Goal: Task Accomplishment & Management: Use online tool/utility

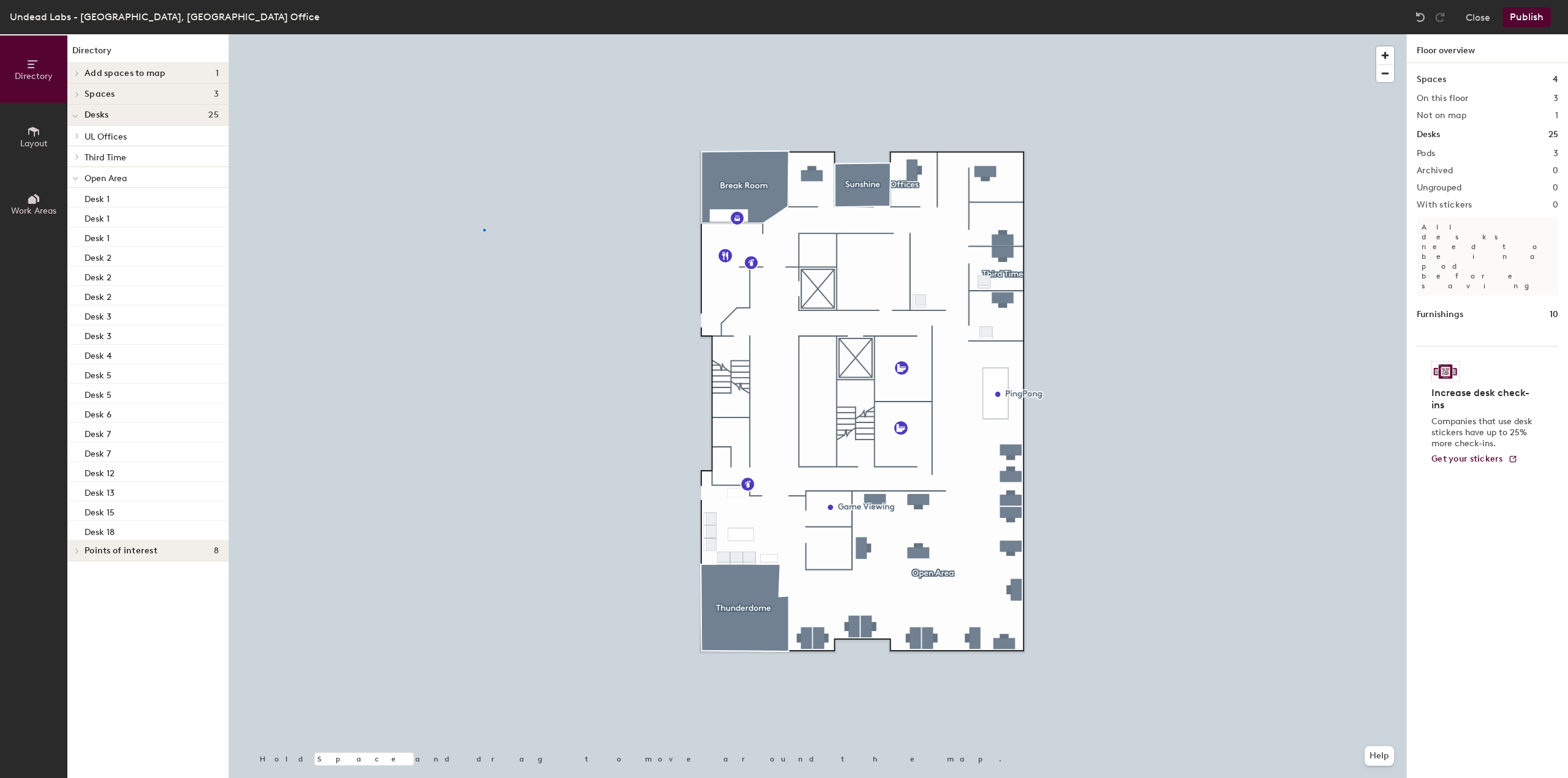
click at [483, 34] on div at bounding box center [817, 34] width 1177 height 0
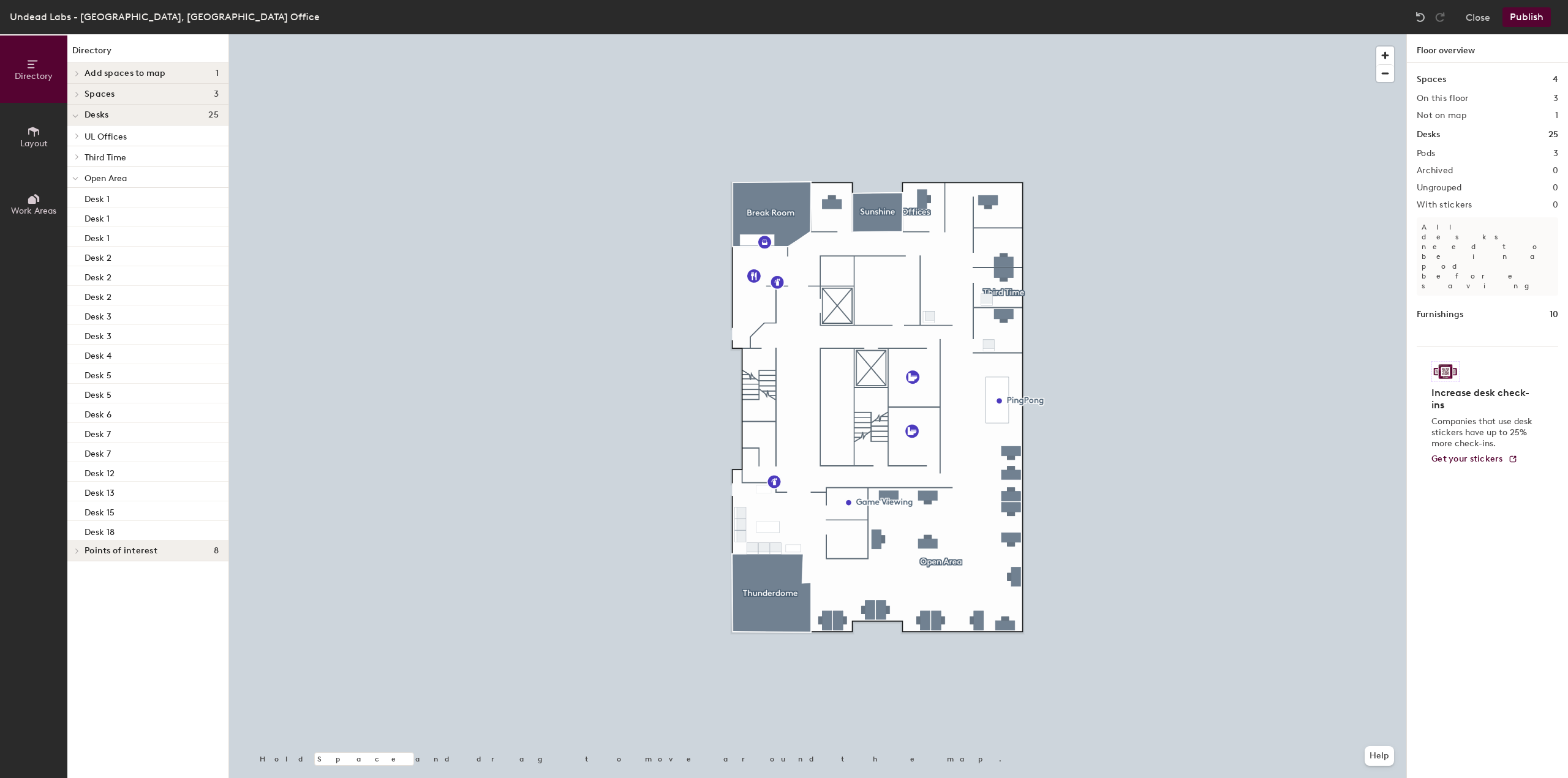
click at [44, 148] on button "Layout" at bounding box center [34, 137] width 67 height 67
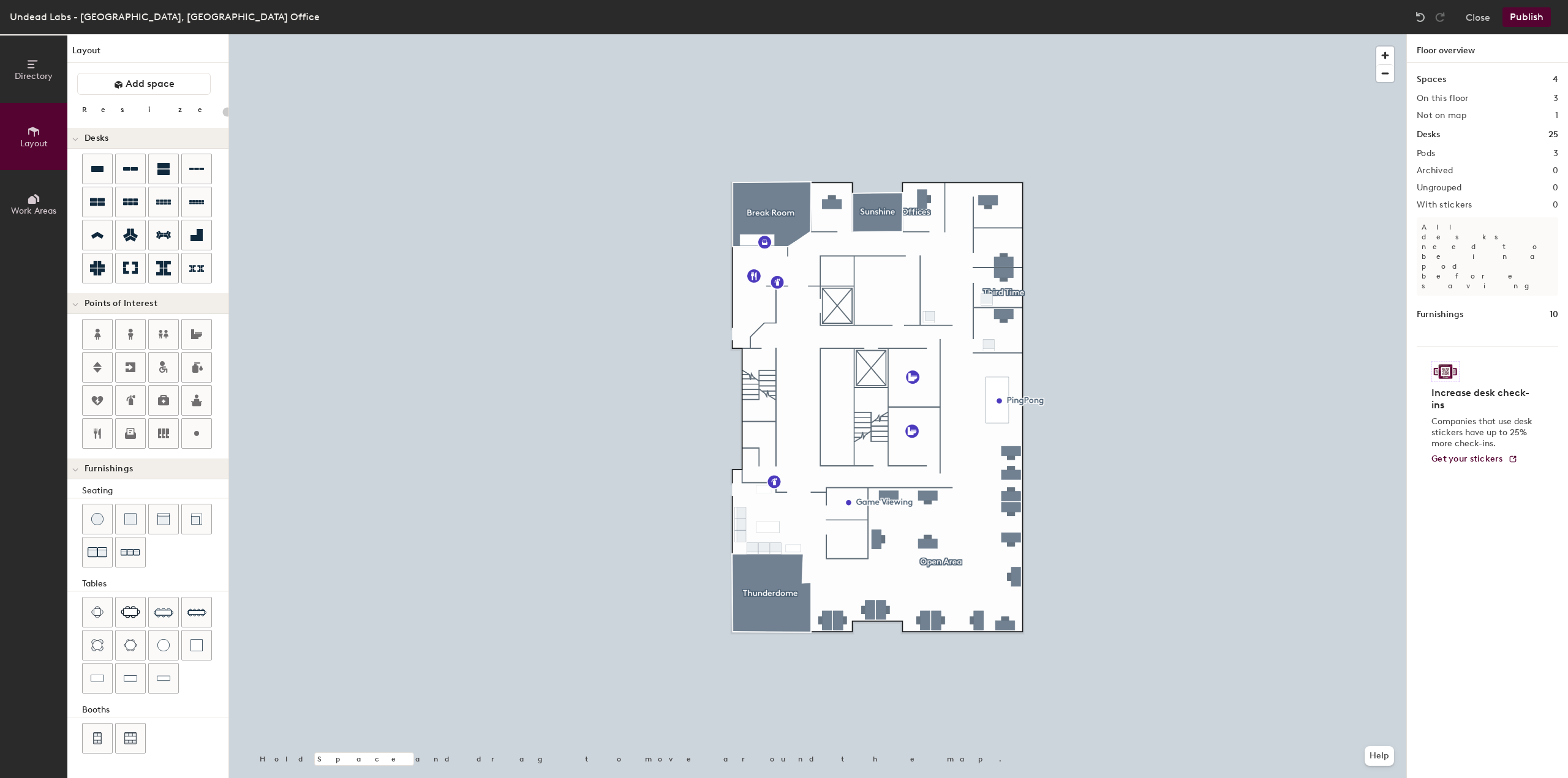
click at [21, 76] on span "Directory" at bounding box center [34, 77] width 38 height 10
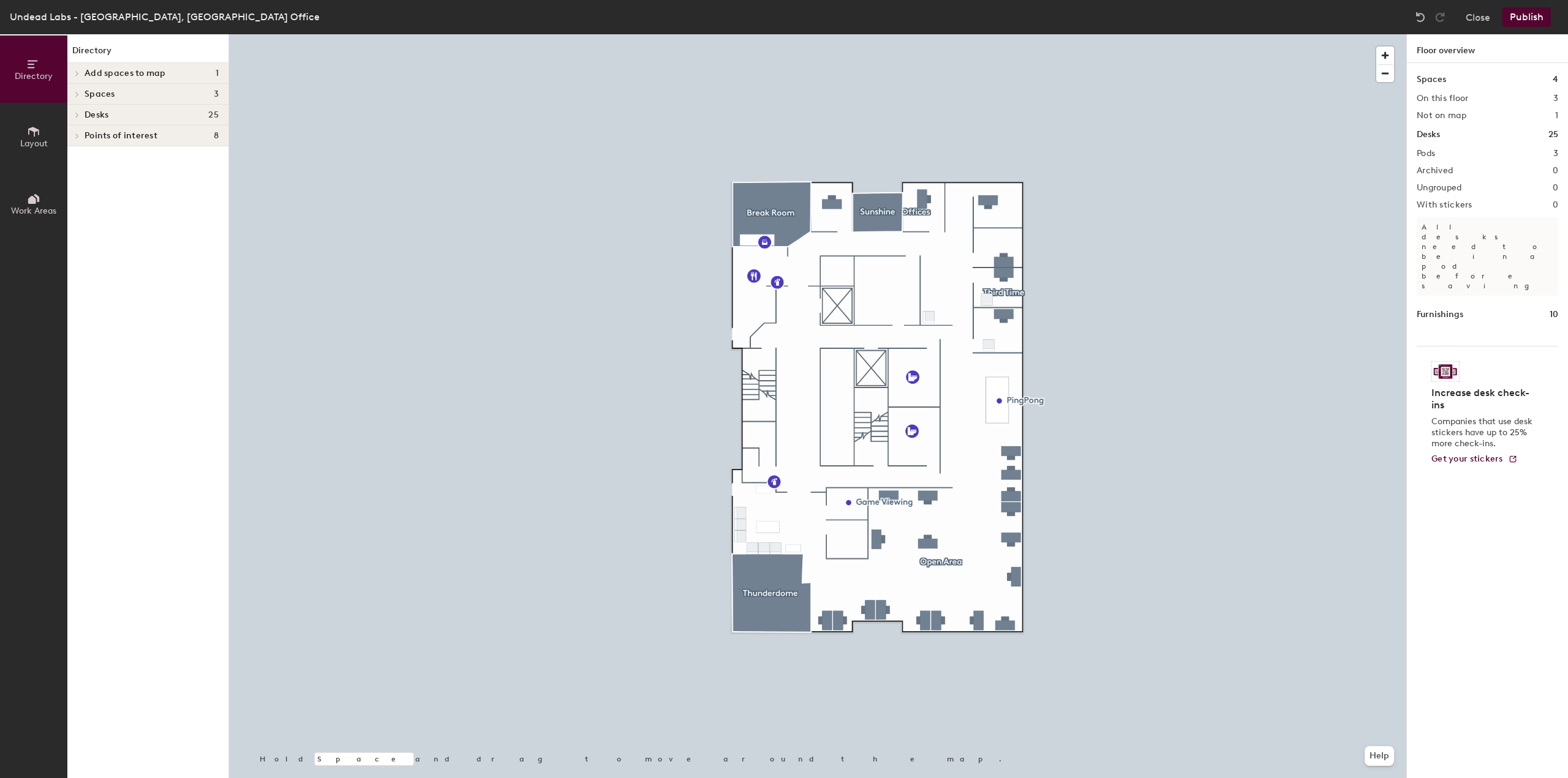
click at [1475, 308] on div "Furnishings 10" at bounding box center [1487, 314] width 141 height 14
click at [1468, 416] on p "Companies that use desk stickers have up to 25% more check-ins." at bounding box center [1483, 432] width 104 height 33
click at [1516, 16] on button "Publish" at bounding box center [1526, 17] width 49 height 19
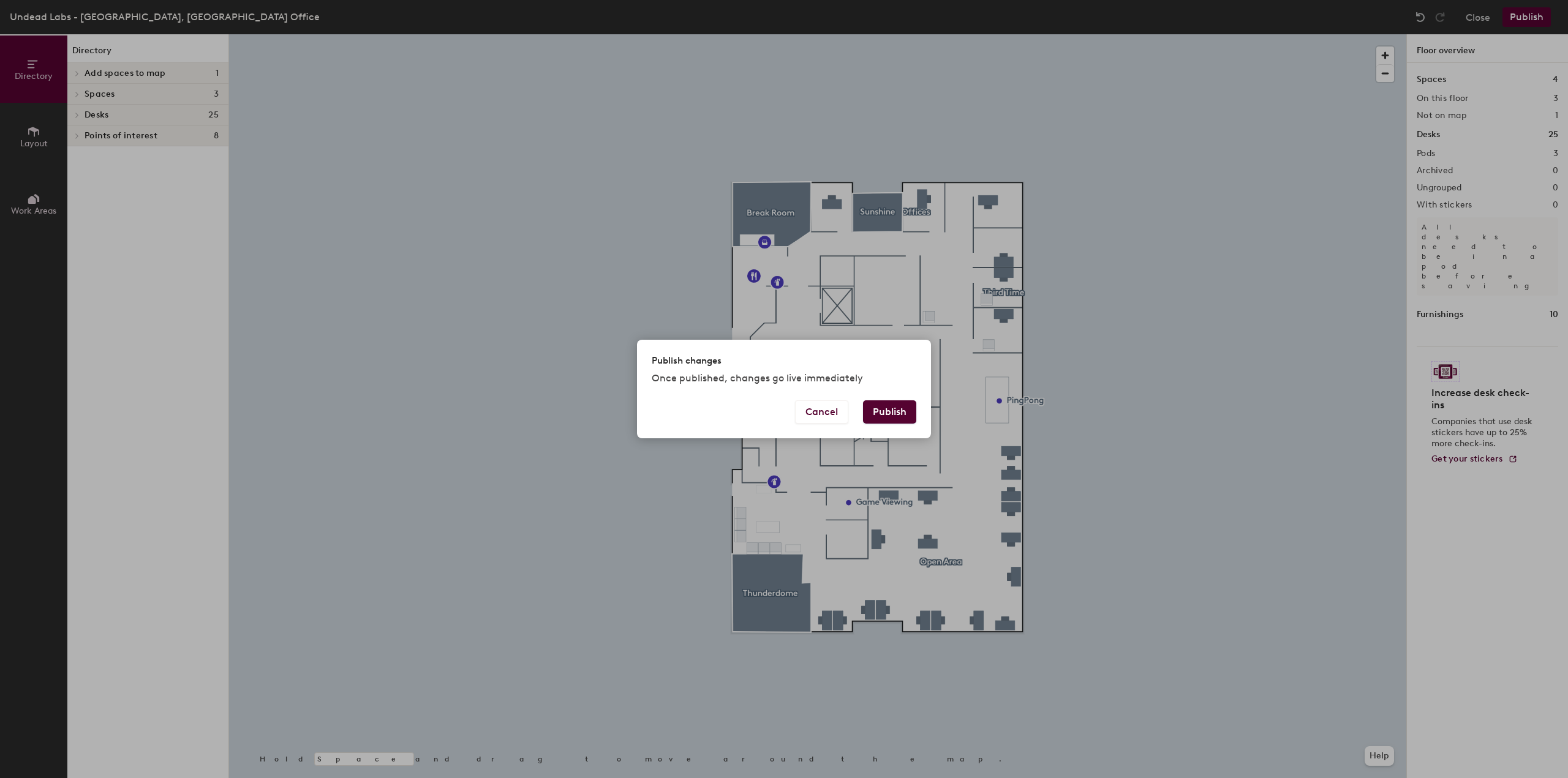
click at [892, 408] on button "Publish" at bounding box center [890, 412] width 53 height 23
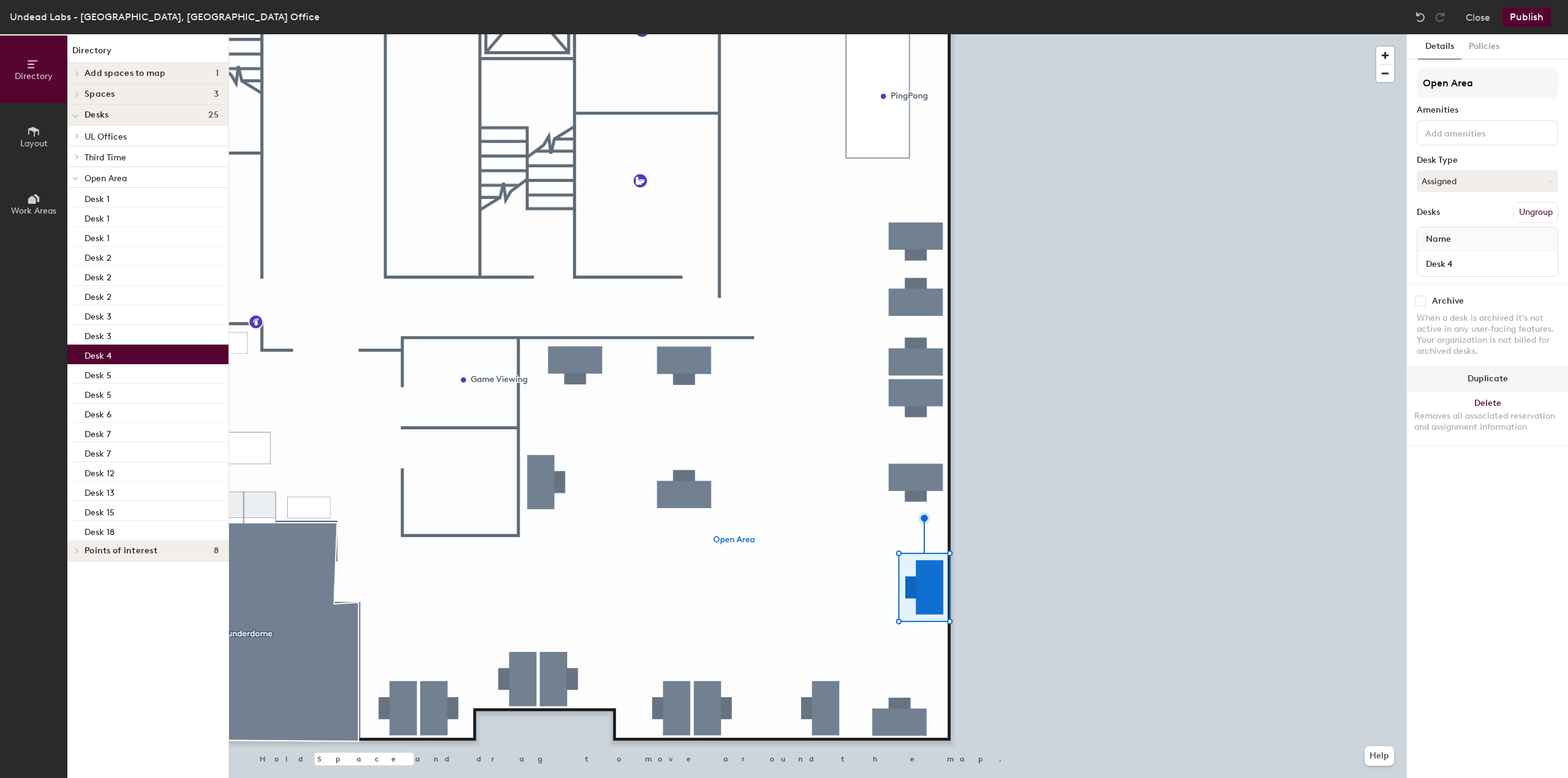
click at [1448, 379] on button "Duplicate" at bounding box center [1487, 379] width 161 height 25
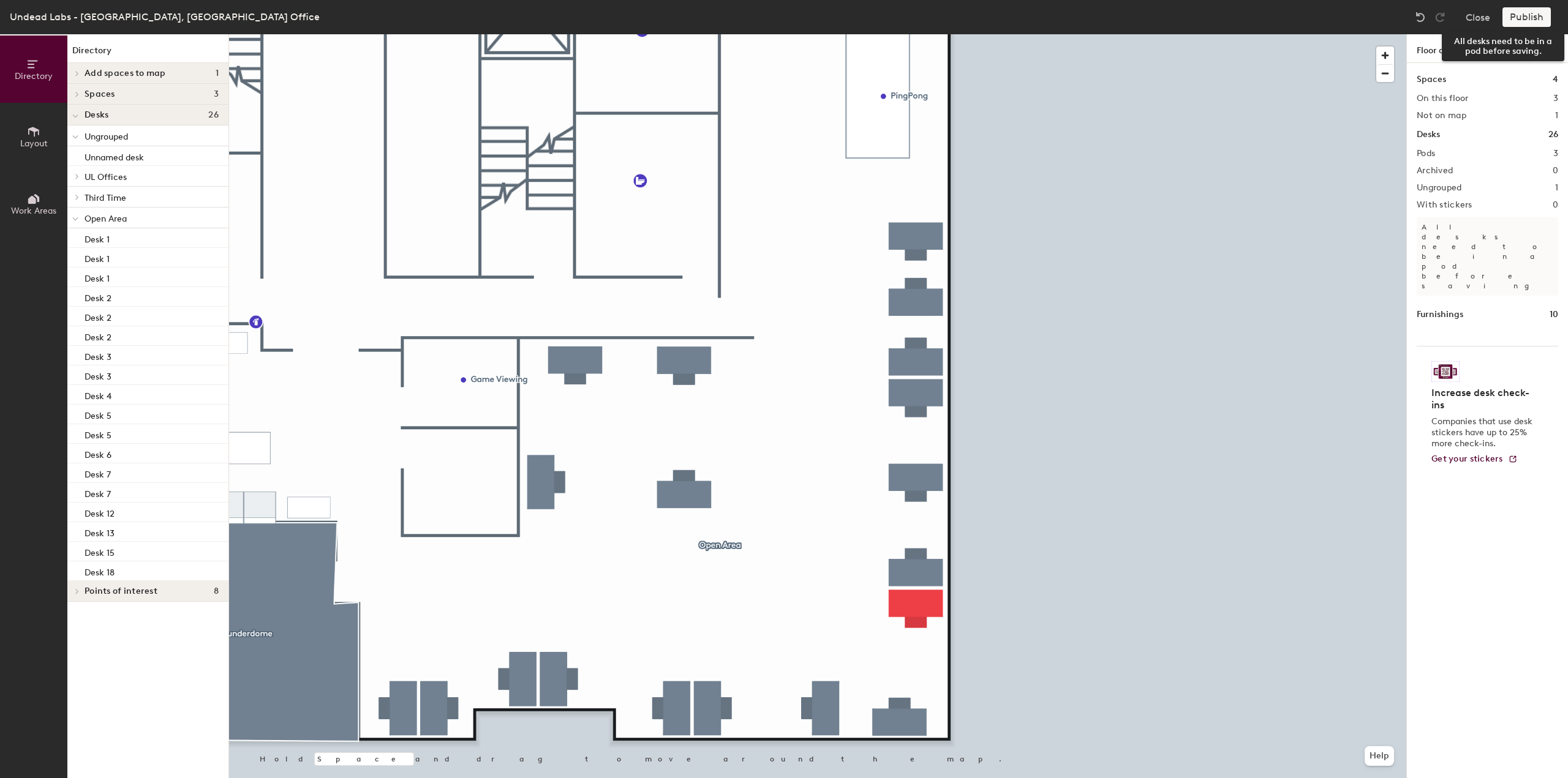
click at [1519, 22] on div "Publish" at bounding box center [1530, 17] width 56 height 19
click at [1524, 16] on div "Publish" at bounding box center [1530, 17] width 56 height 19
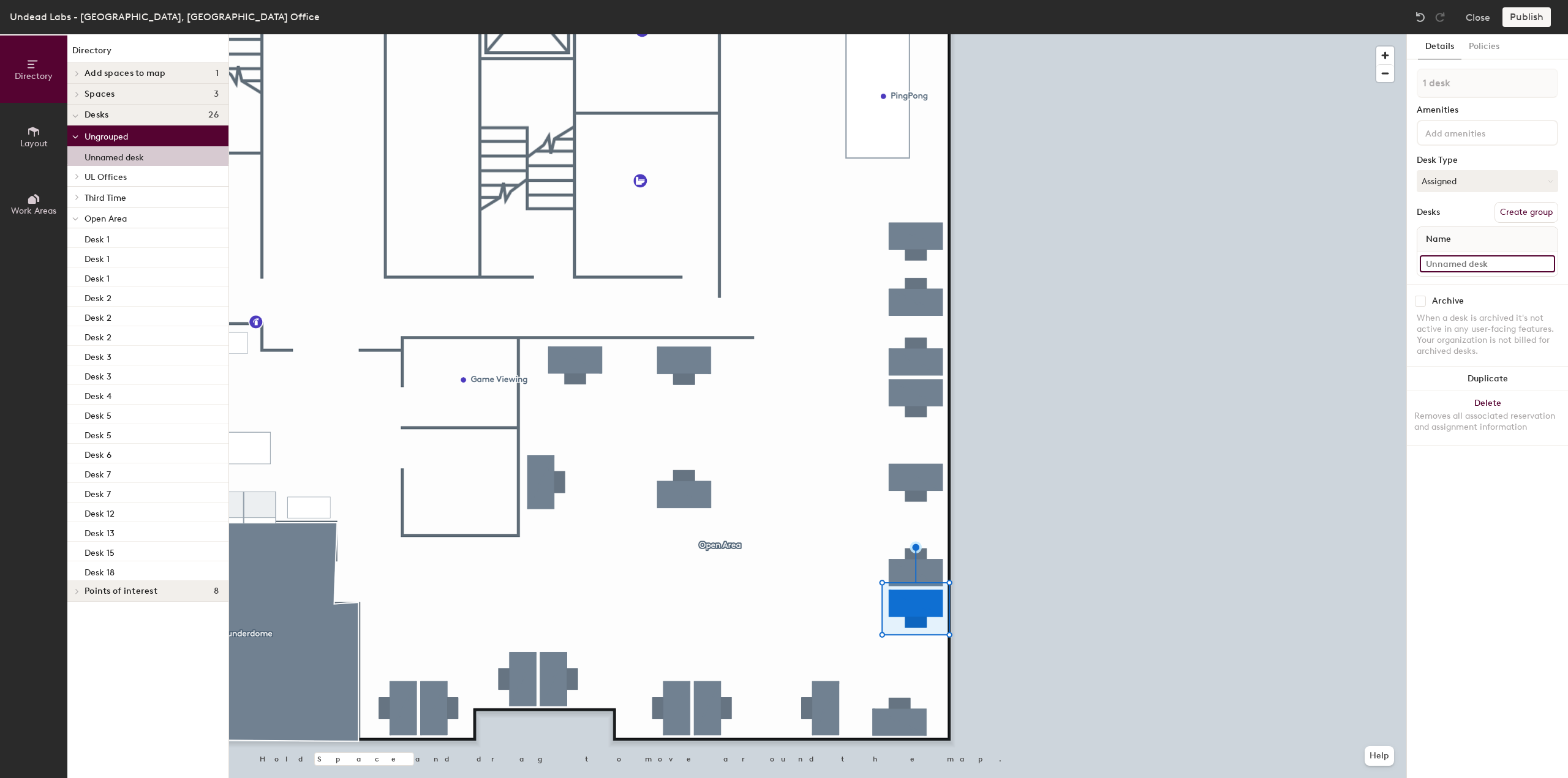
click at [1460, 264] on input at bounding box center [1487, 264] width 136 height 17
type input "Desk 23"
click at [1482, 182] on button "Assigned" at bounding box center [1487, 182] width 141 height 22
click at [1462, 218] on div "Assigned" at bounding box center [1478, 219] width 123 height 18
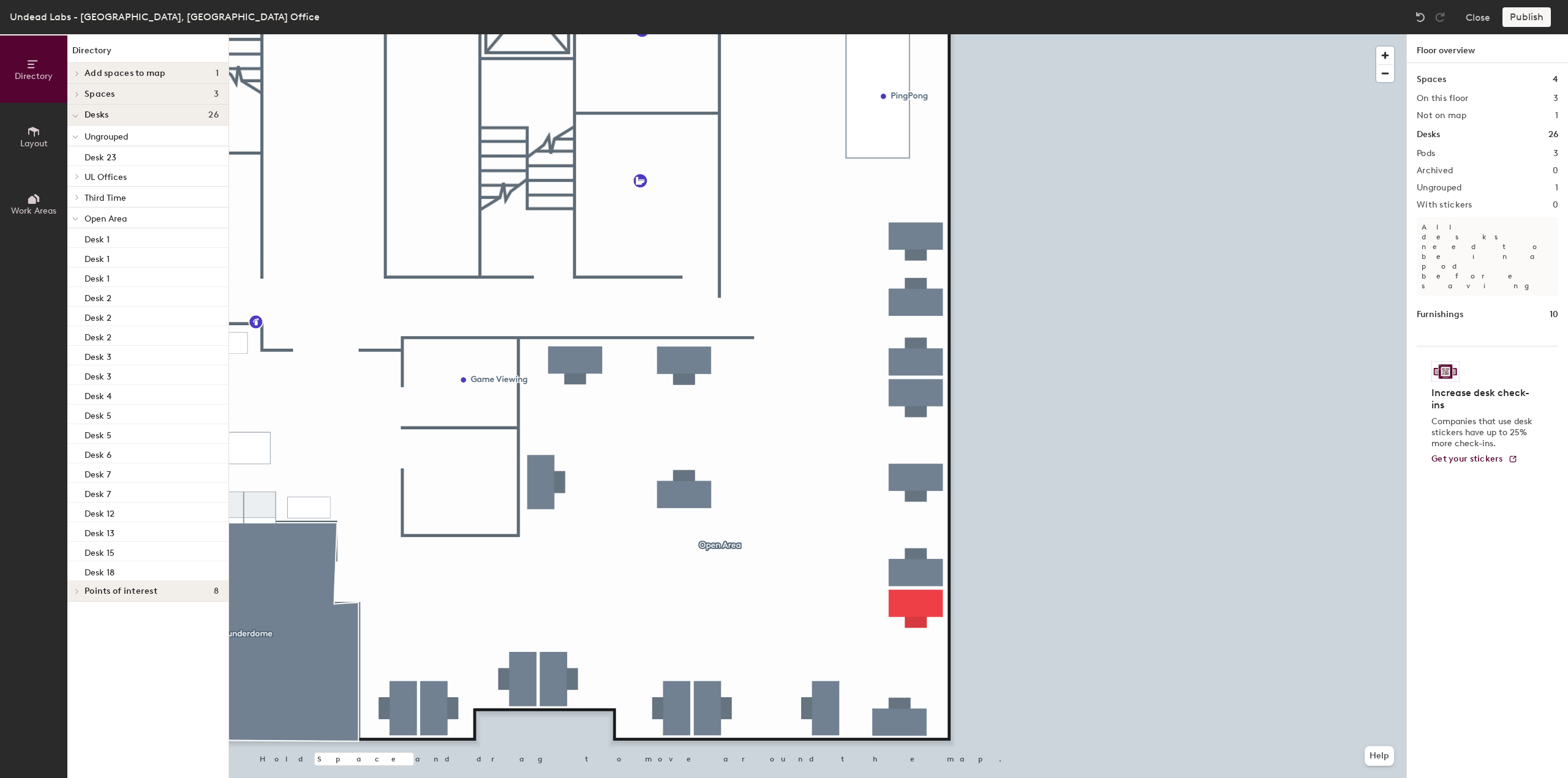
click at [1534, 10] on div "Publish" at bounding box center [1530, 17] width 56 height 19
click at [1486, 148] on div "Pods 3" at bounding box center [1487, 153] width 141 height 10
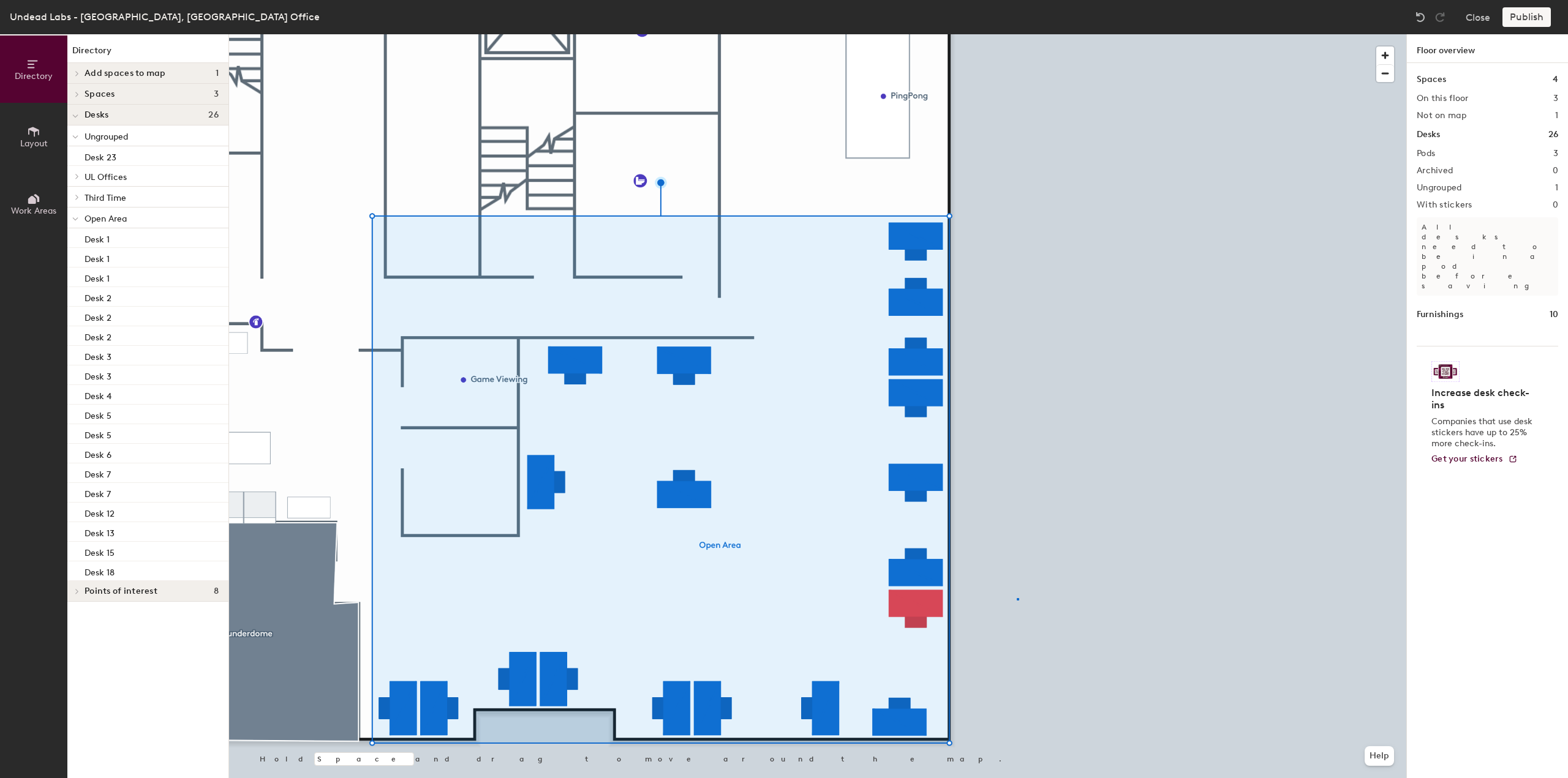
click at [1018, 34] on div at bounding box center [817, 34] width 1177 height 0
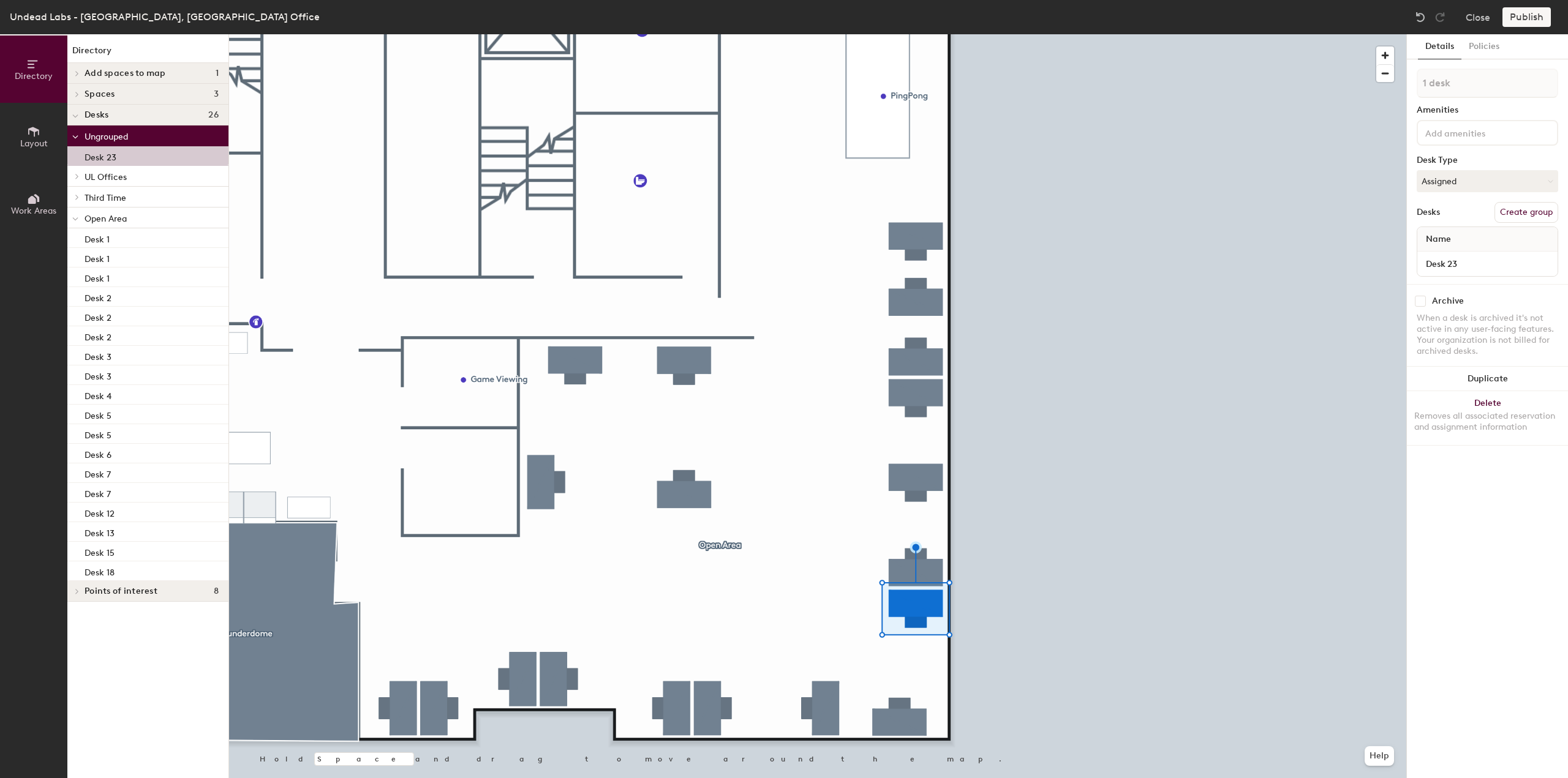
click at [78, 593] on icon at bounding box center [77, 591] width 5 height 6
click at [78, 593] on div at bounding box center [75, 591] width 16 height 20
click at [157, 403] on div "Desk 4" at bounding box center [148, 395] width 161 height 19
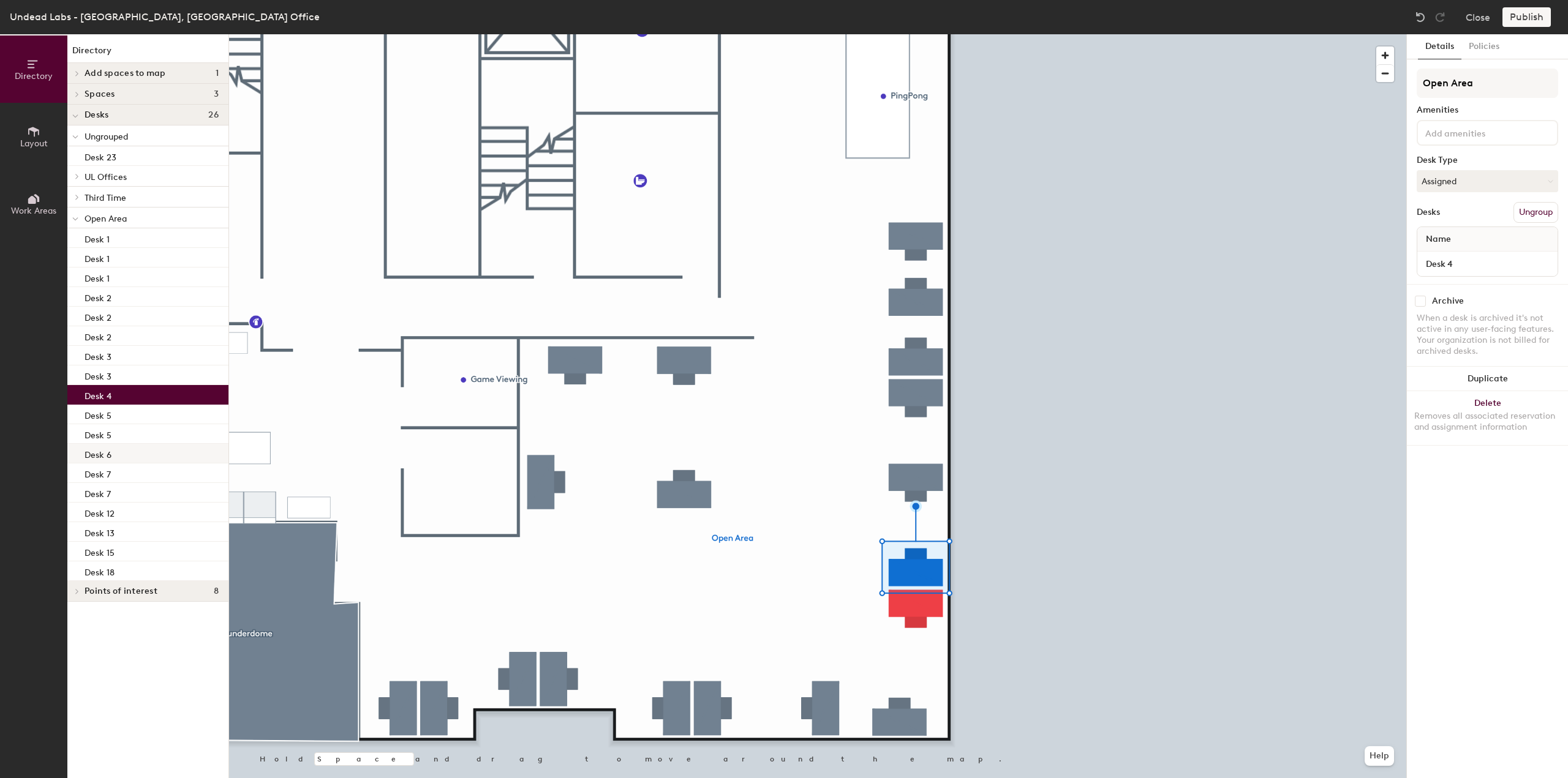
click at [157, 447] on div "Desk 6" at bounding box center [148, 454] width 161 height 19
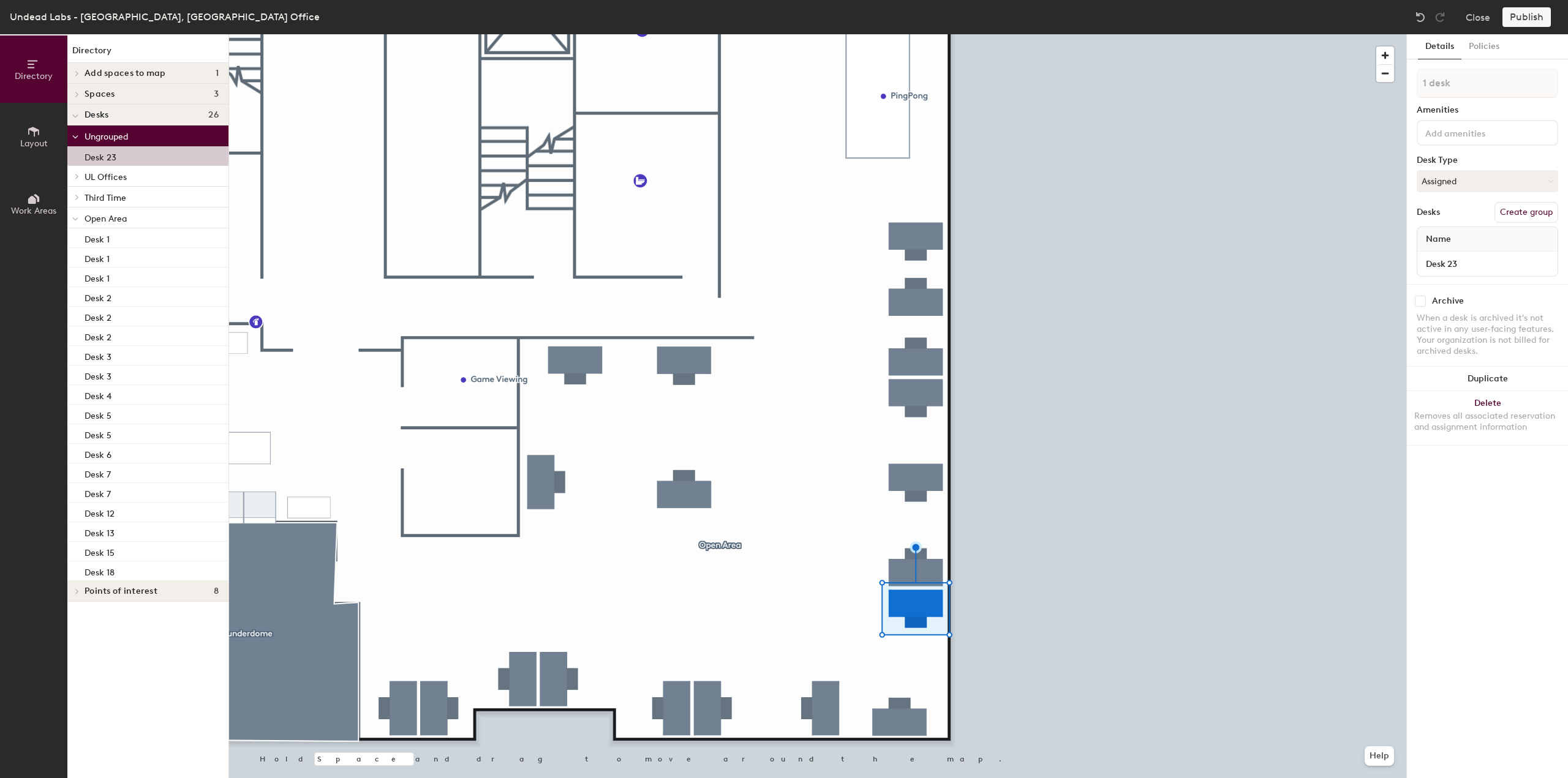
click at [1517, 206] on button "Create group" at bounding box center [1526, 213] width 64 height 21
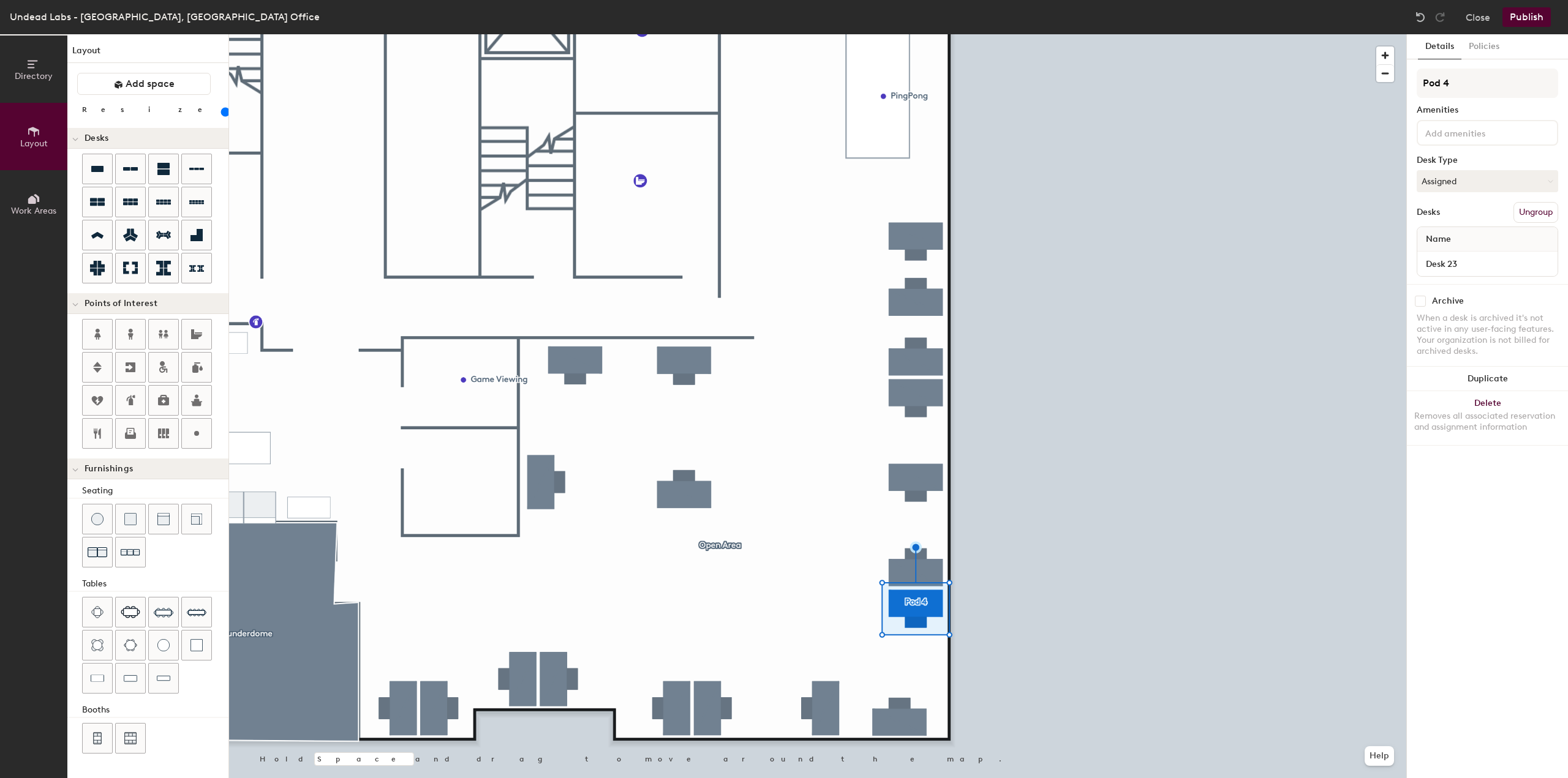
click at [37, 82] on button "Directory" at bounding box center [34, 69] width 67 height 67
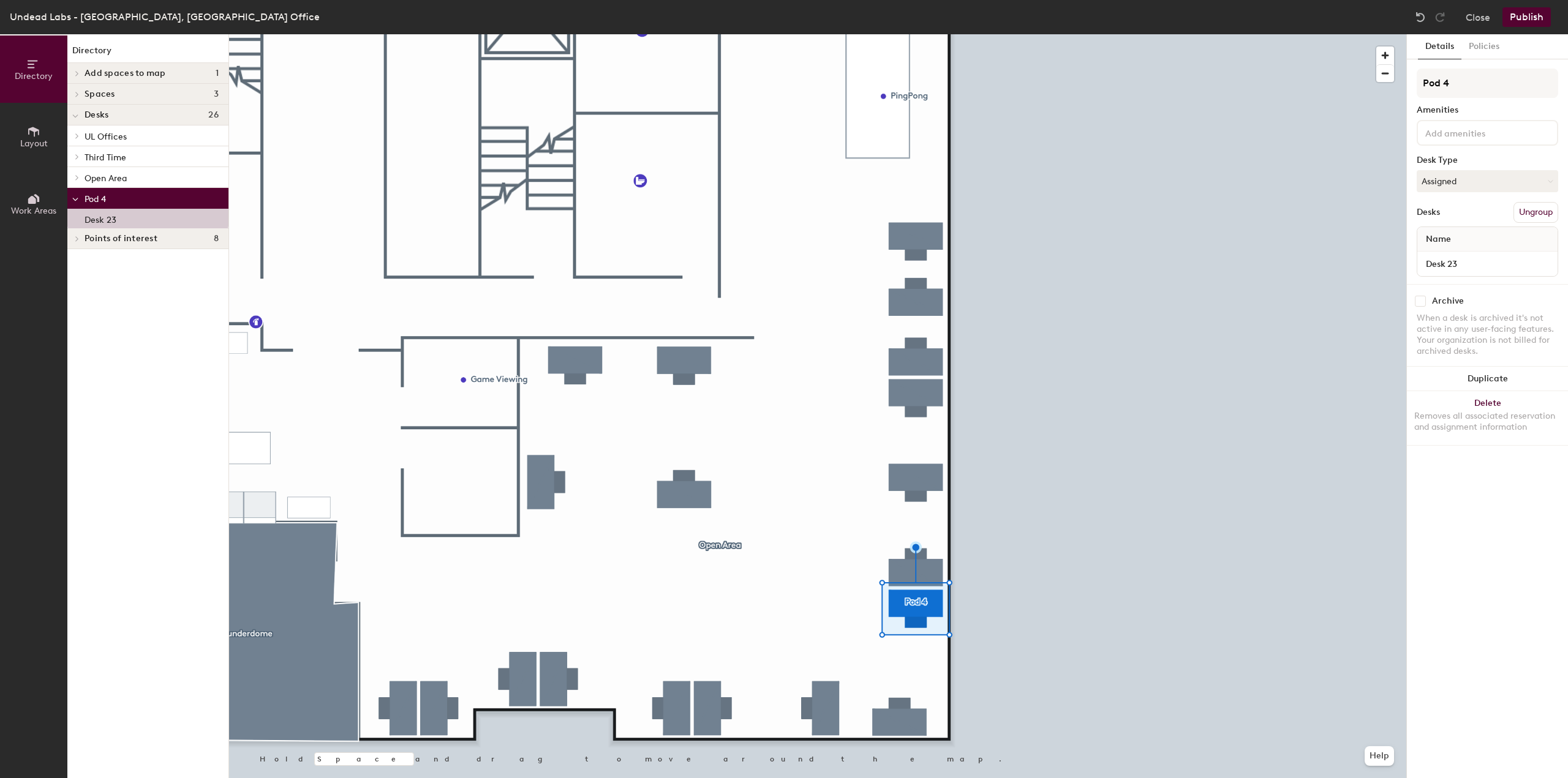
click at [73, 198] on icon at bounding box center [75, 200] width 6 height 5
click at [73, 178] on span at bounding box center [77, 177] width 10 height 6
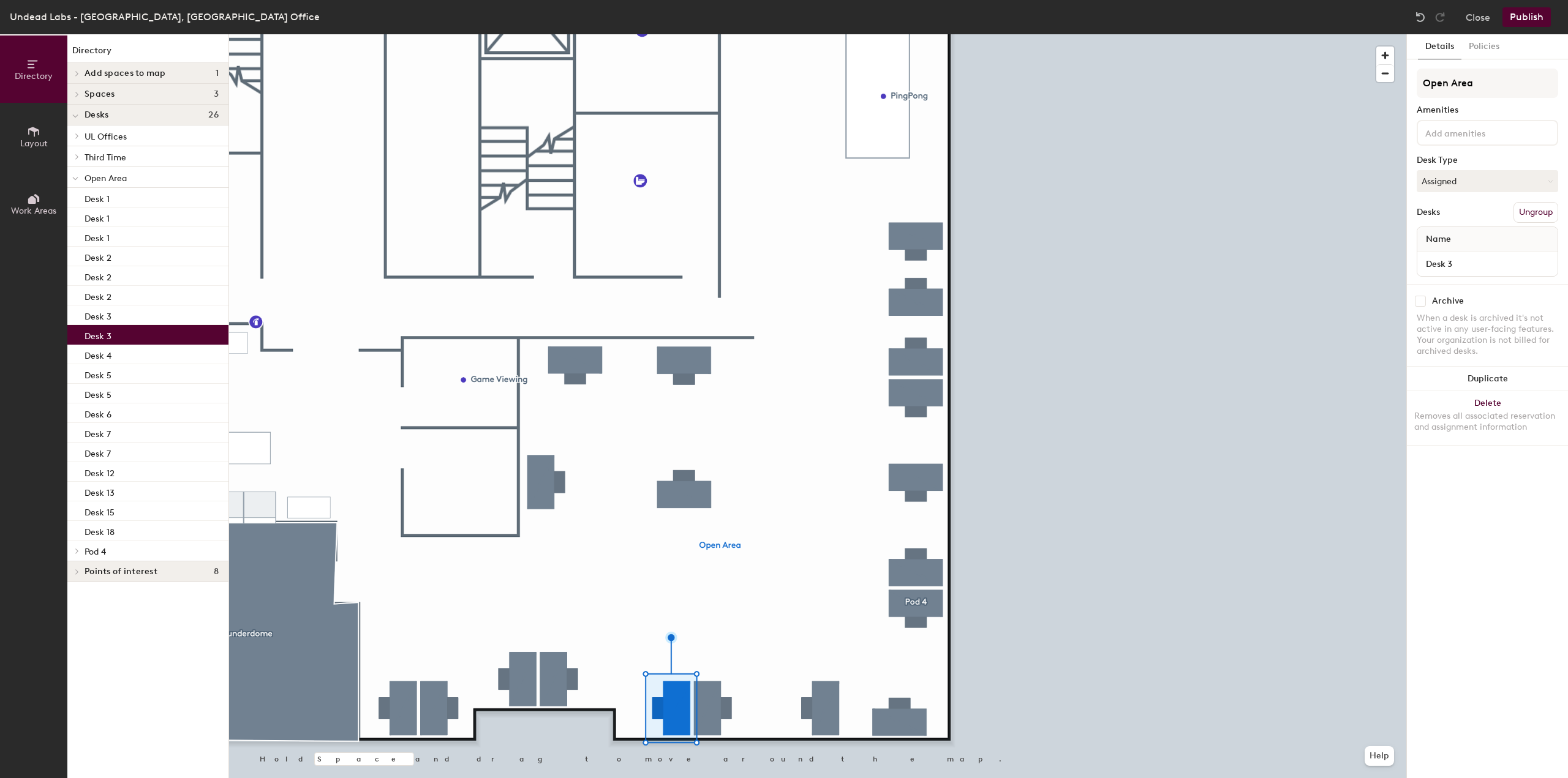
click at [130, 342] on div "Desk 3" at bounding box center [148, 335] width 161 height 19
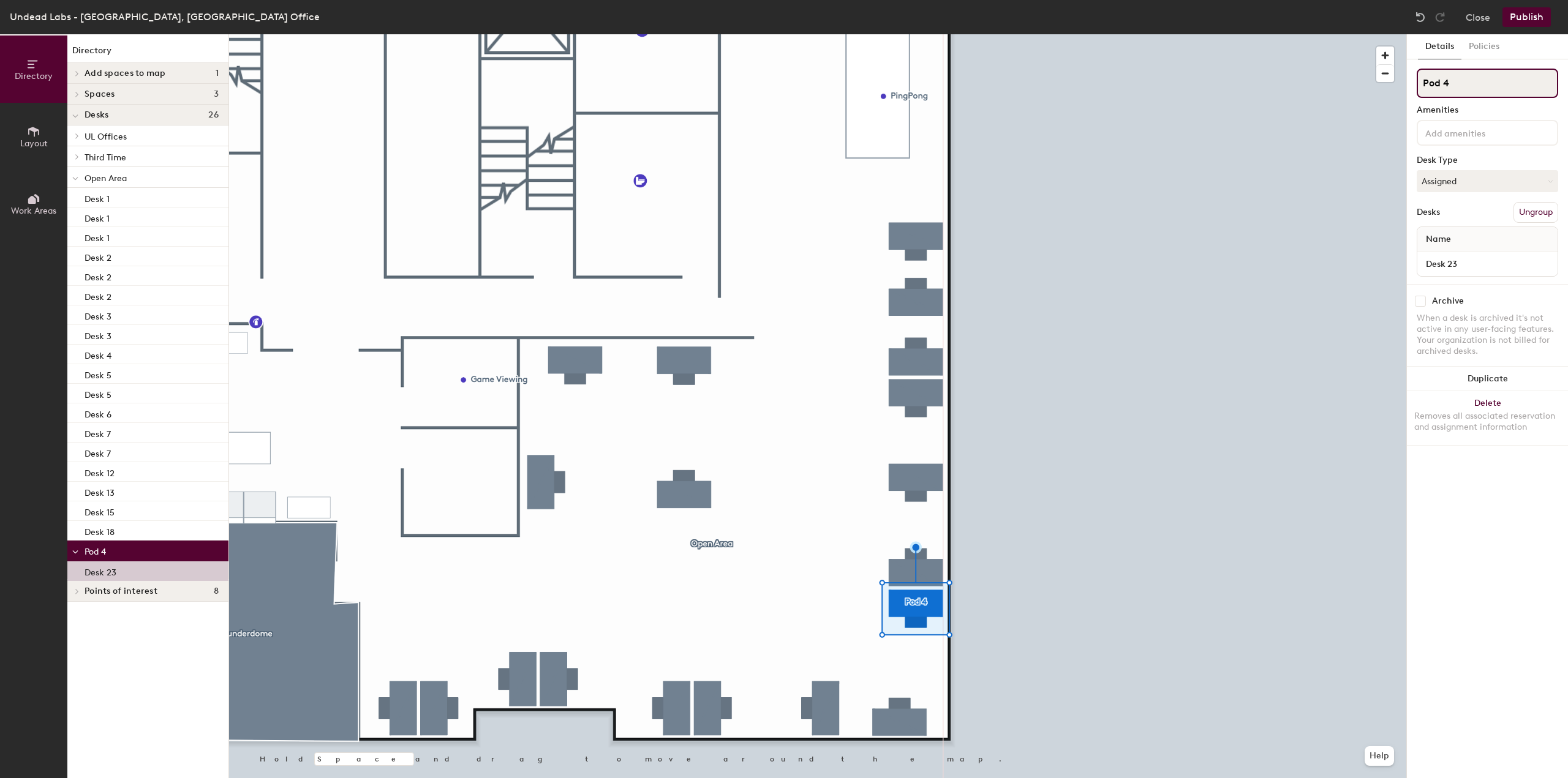
click at [1458, 78] on input "Pod 4" at bounding box center [1487, 83] width 141 height 29
type input "P"
type input "o"
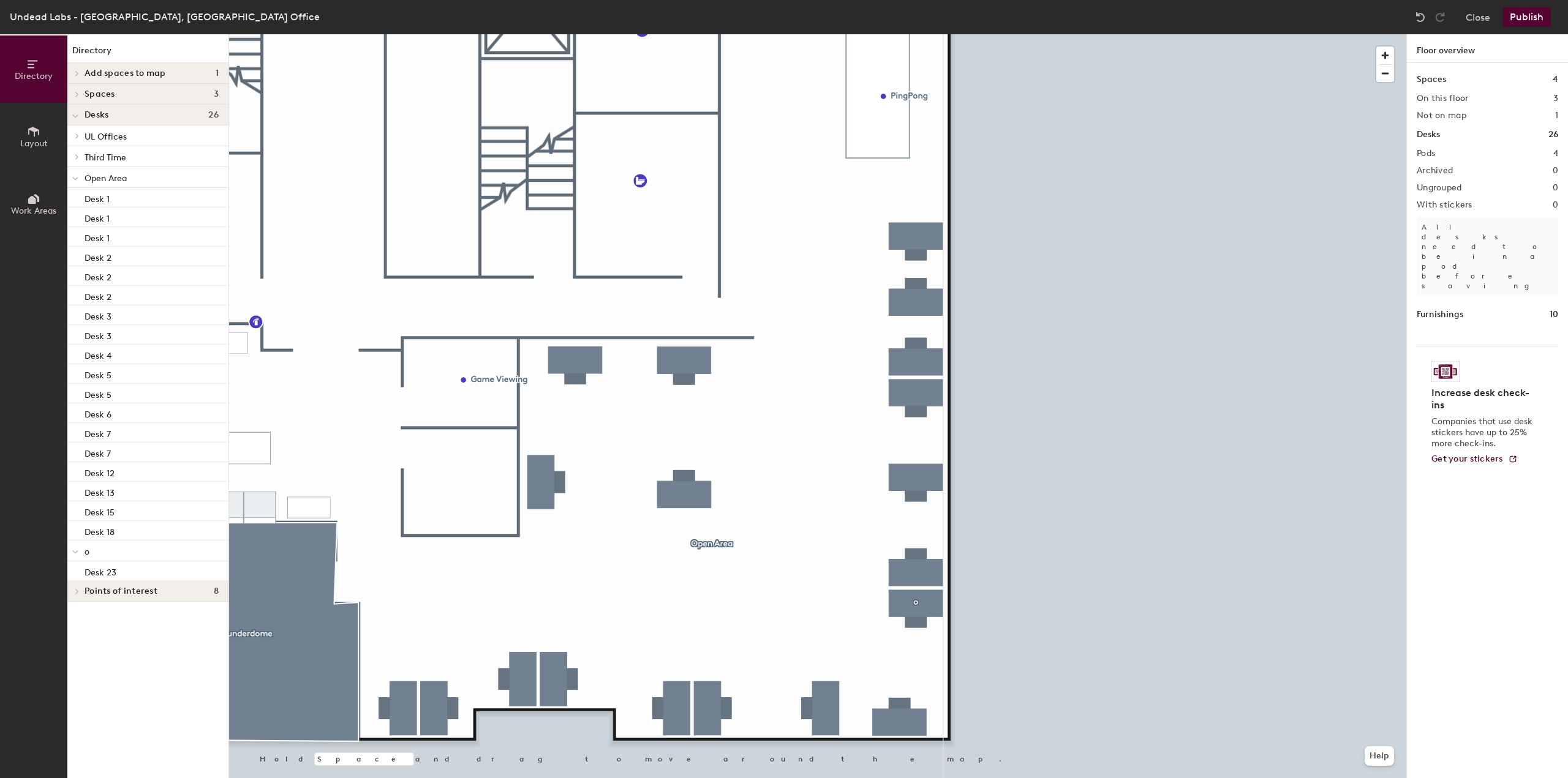
click at [1517, 26] on button "Publish" at bounding box center [1526, 17] width 49 height 19
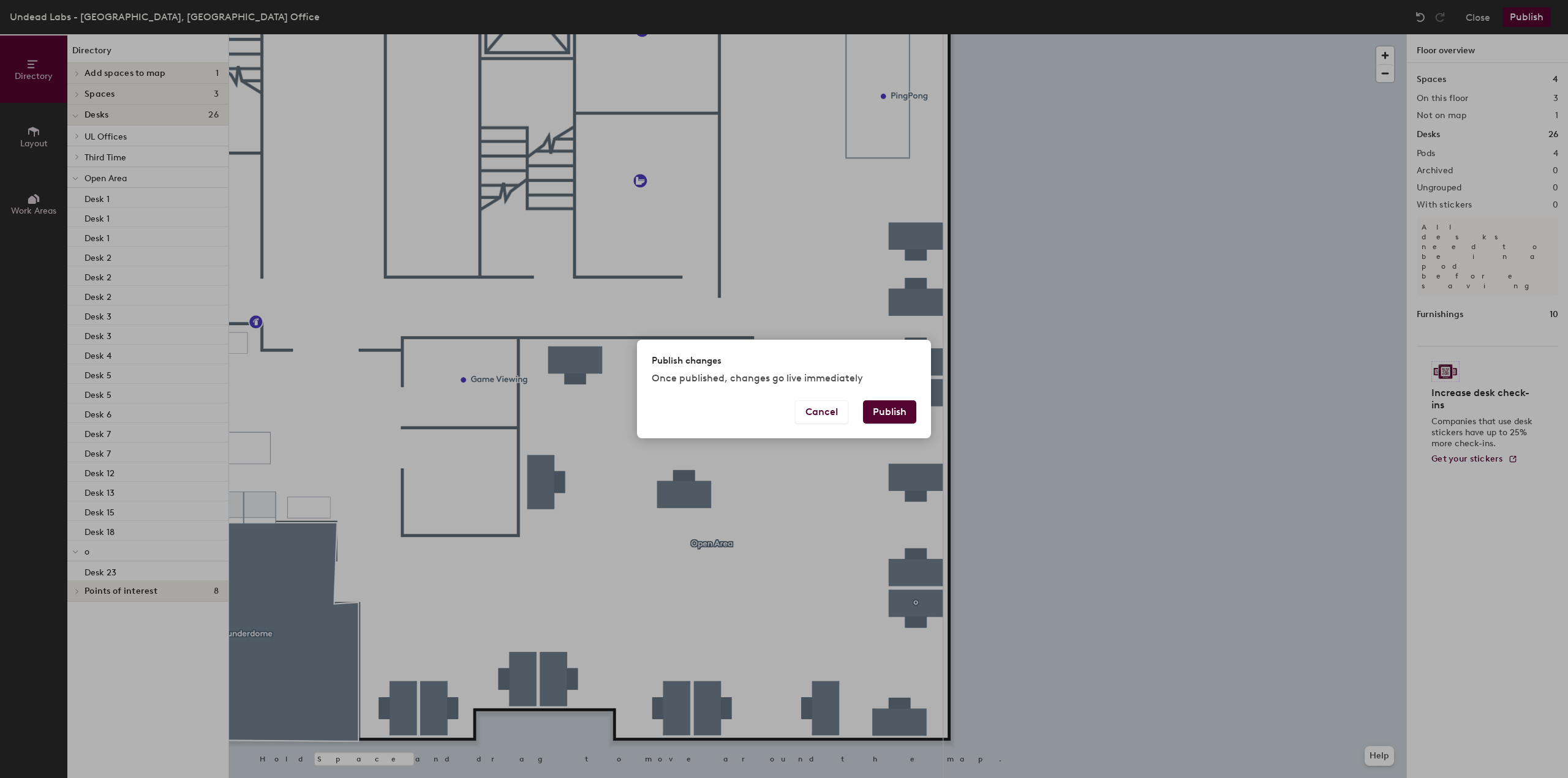
click at [914, 417] on button "Publish" at bounding box center [890, 412] width 53 height 23
